Goal: Check status

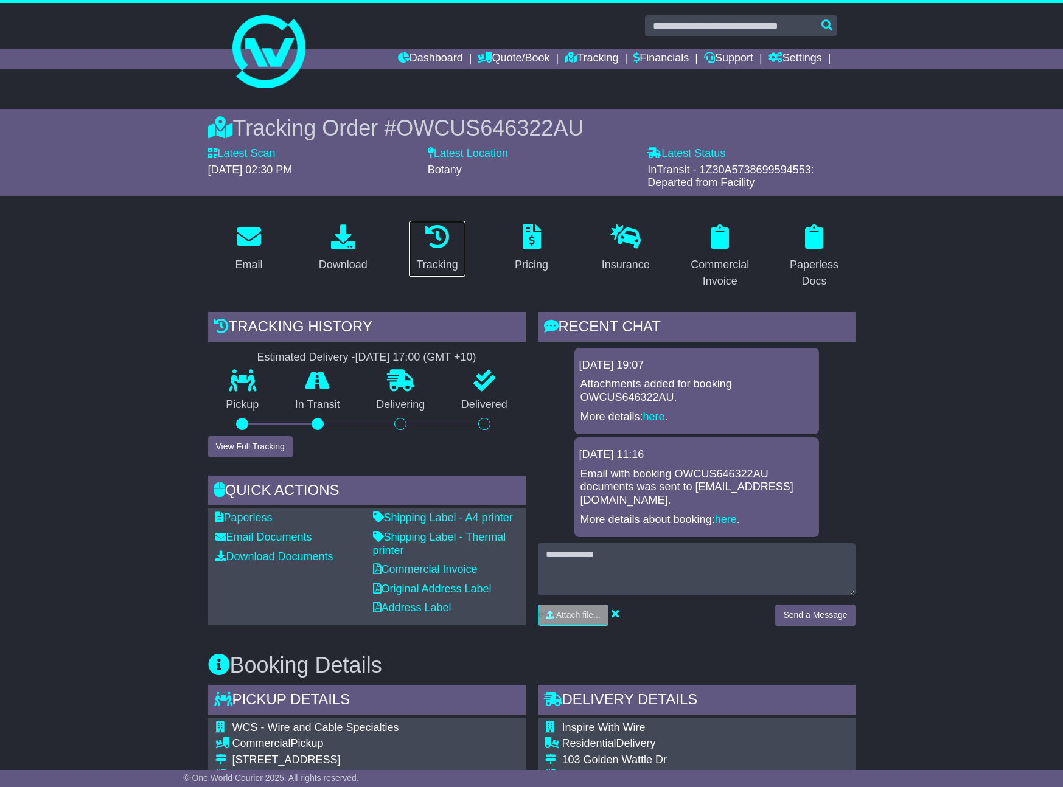
click at [433, 264] on div "Tracking" at bounding box center [436, 265] width 41 height 16
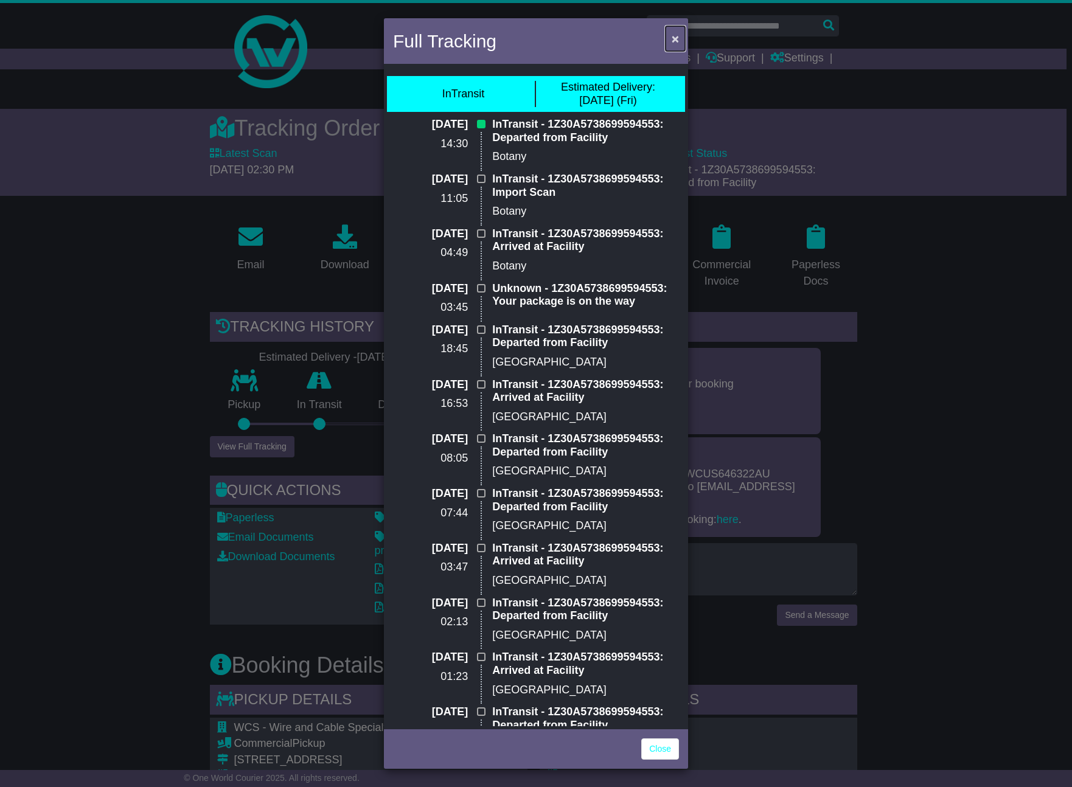
click at [672, 38] on span "×" at bounding box center [675, 39] width 7 height 14
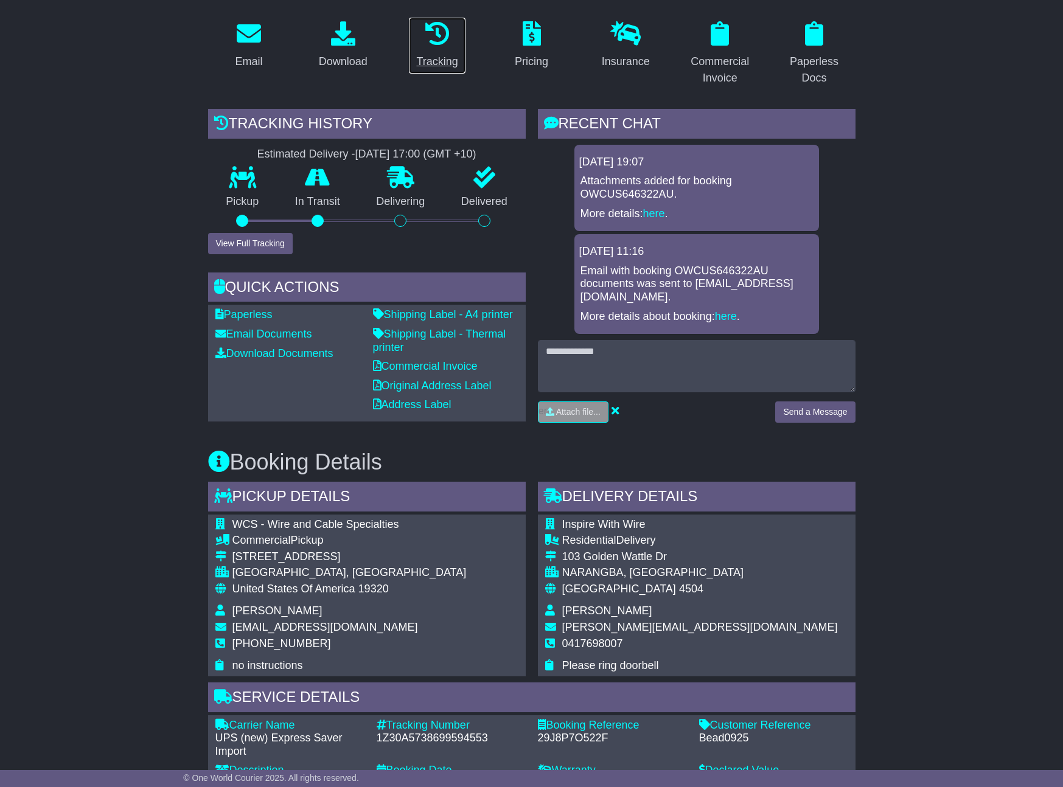
scroll to position [266, 0]
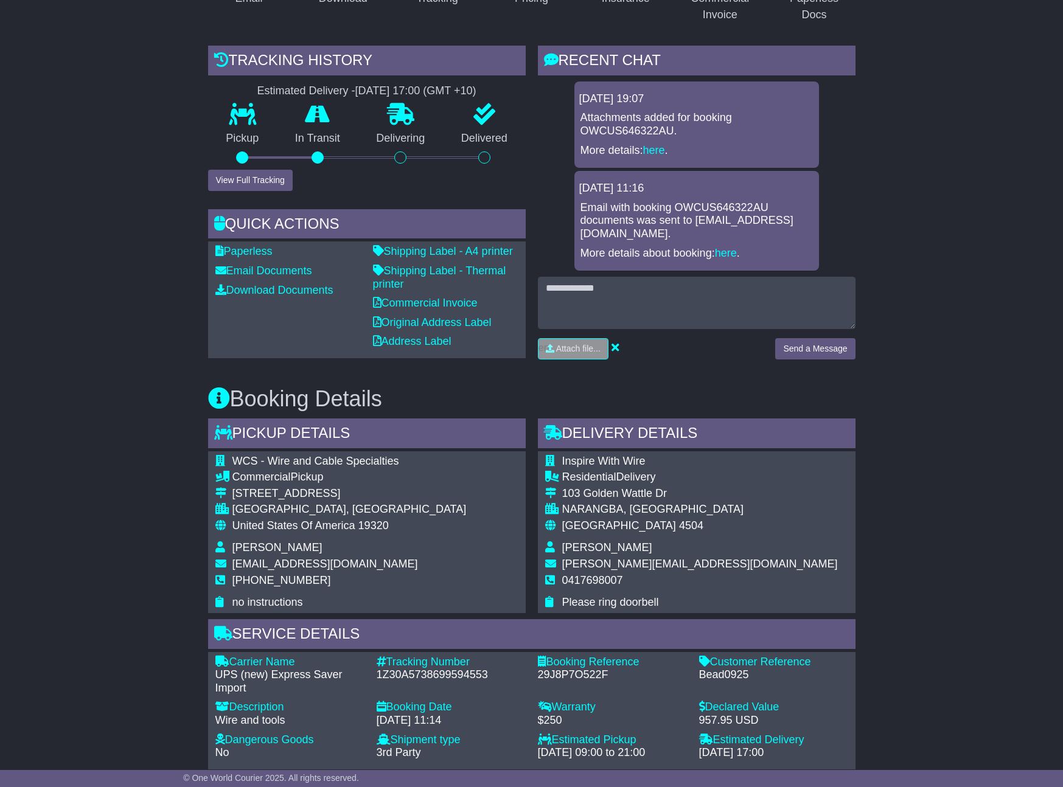
click at [463, 668] on div "1Z30A5738699594553" at bounding box center [451, 674] width 149 height 13
copy div "1Z30A5738699594553"
